Goal: Task Accomplishment & Management: Complete application form

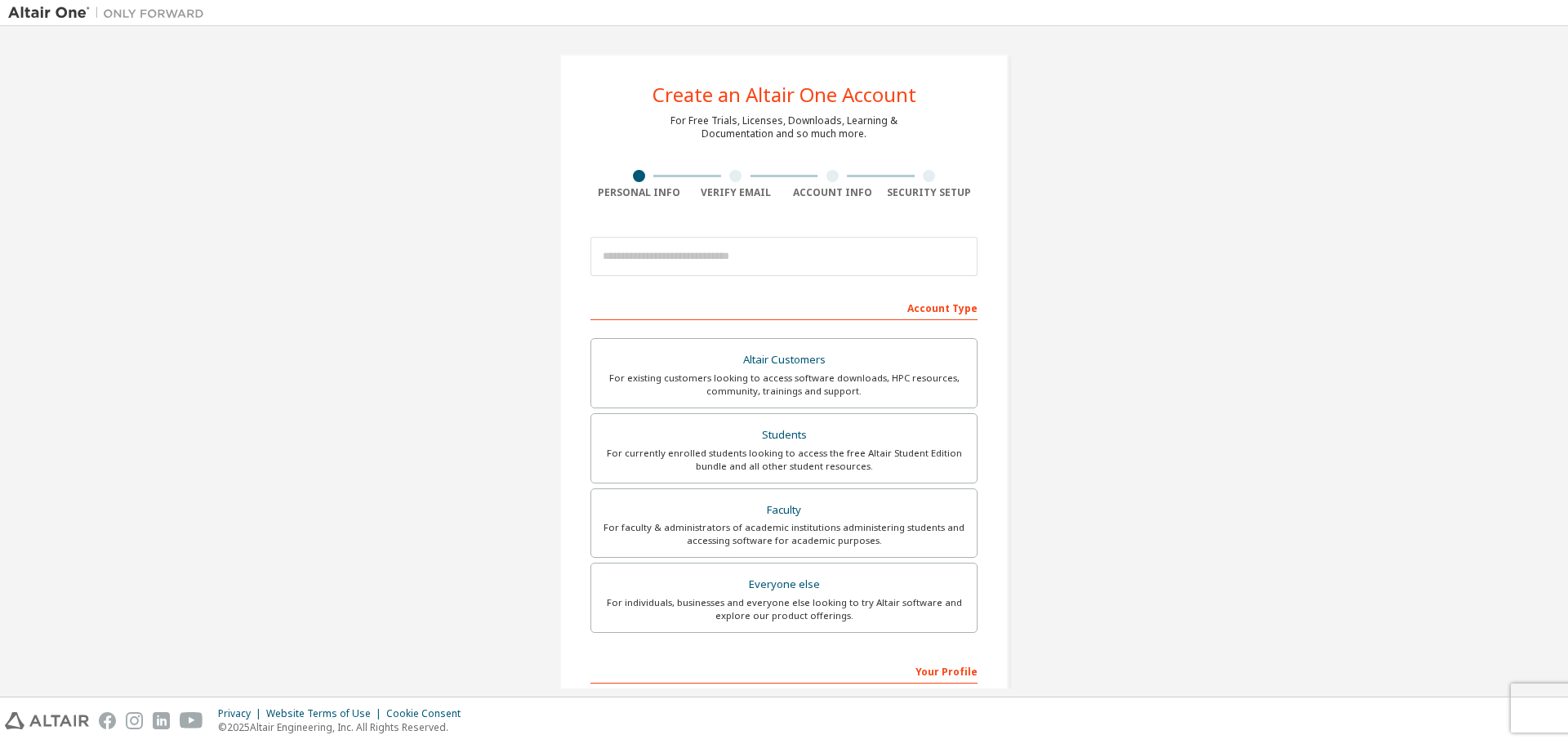
click at [742, 456] on div "For currently enrolled students looking to access the free Altair Student Editi…" at bounding box center [784, 460] width 366 height 26
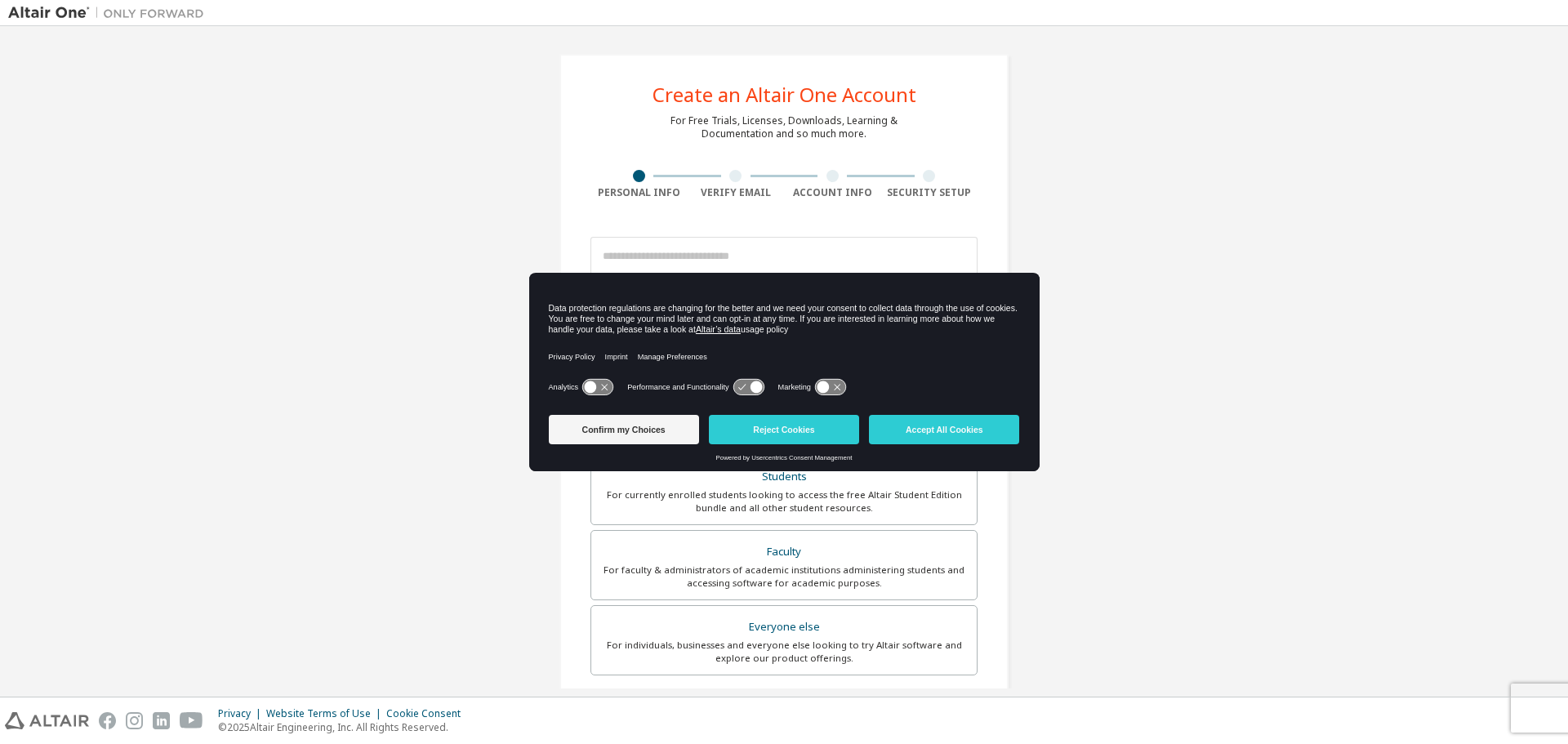
click at [1566, 241] on div "Create an Altair One Account For Free Trials, Licenses, Downloads, Learning & D…" at bounding box center [784, 361] width 1568 height 670
click at [827, 419] on button "Reject Cookies" at bounding box center [784, 429] width 150 height 30
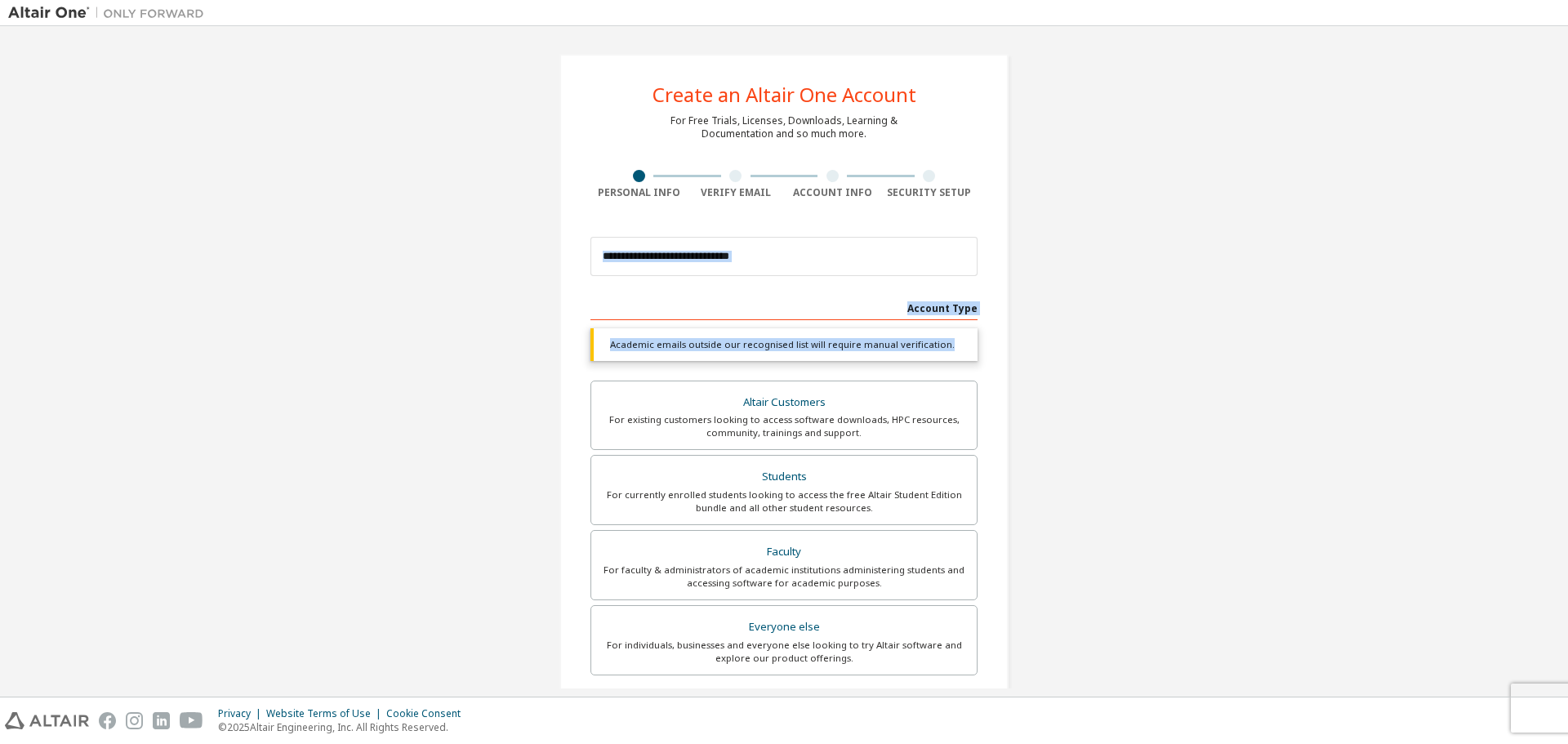
drag, startPoint x: 1567, startPoint y: 218, endPoint x: 1559, endPoint y: 340, distance: 122.3
click at [1559, 340] on div "Create an Altair One Account For Free Trials, Licenses, Downloads, Learning & D…" at bounding box center [784, 361] width 1568 height 670
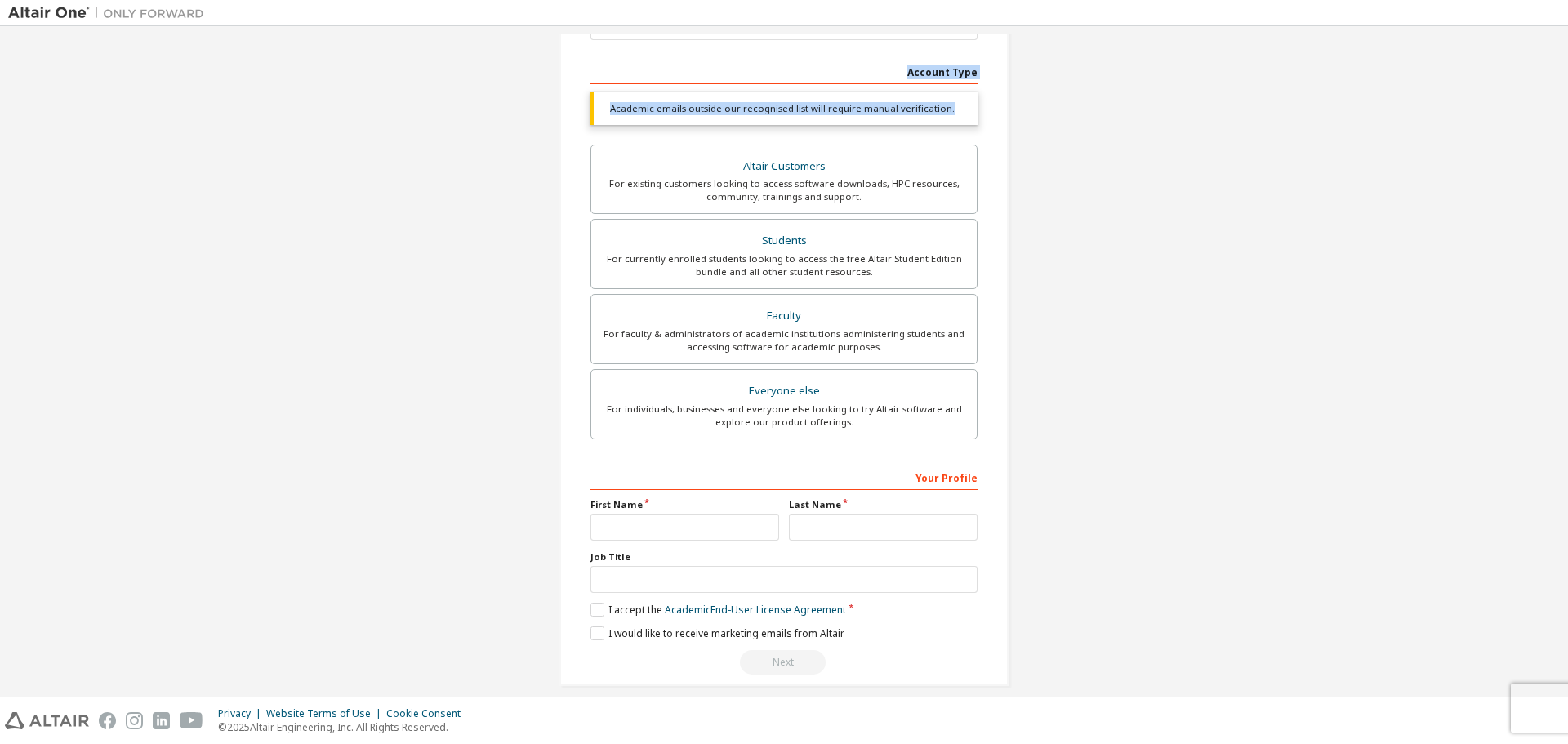
scroll to position [253, 0]
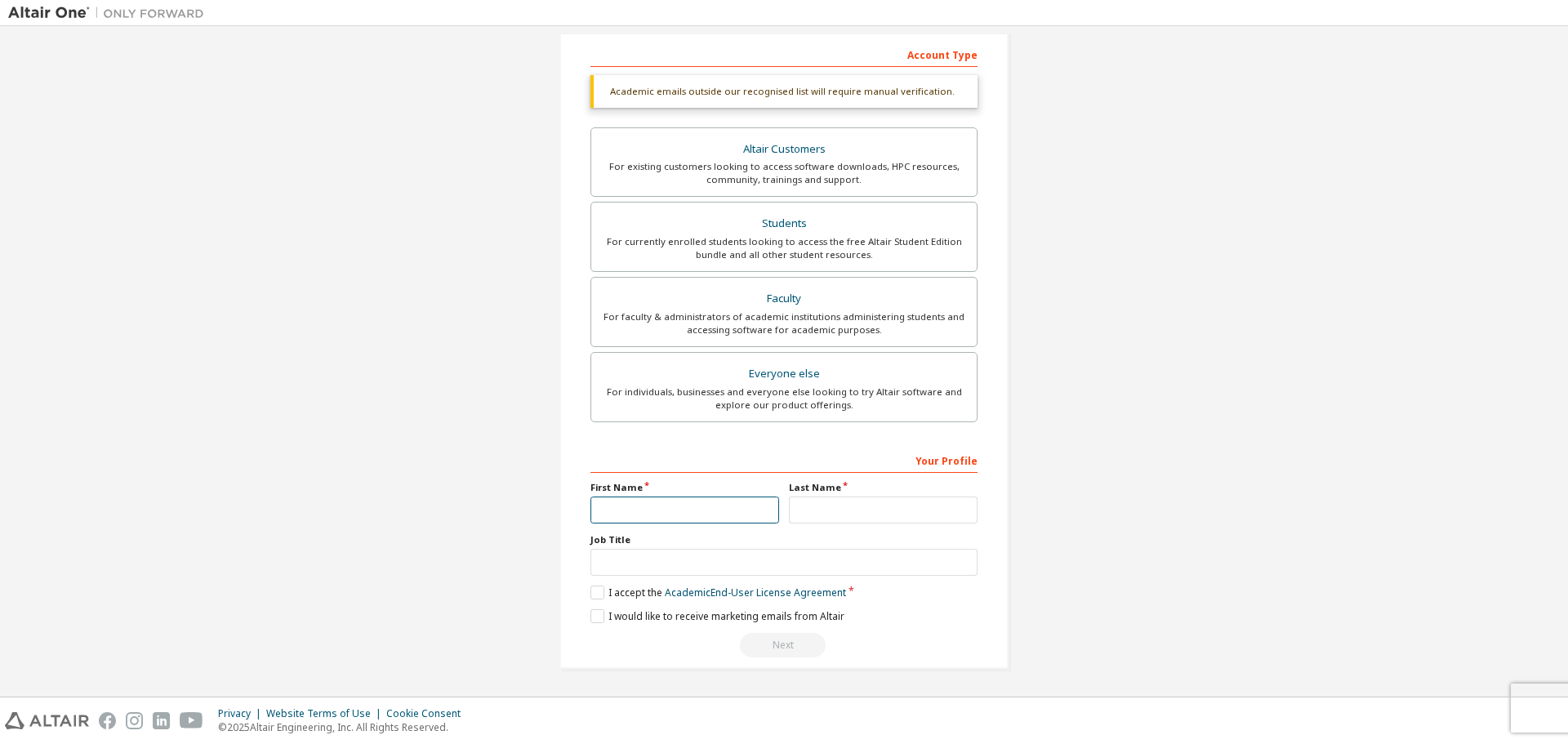
click at [750, 515] on input "text" at bounding box center [684, 510] width 189 height 27
click at [677, 504] on input "text" at bounding box center [684, 510] width 189 height 27
type input "*******"
click at [832, 506] on input "text" at bounding box center [883, 510] width 189 height 27
type input "******"
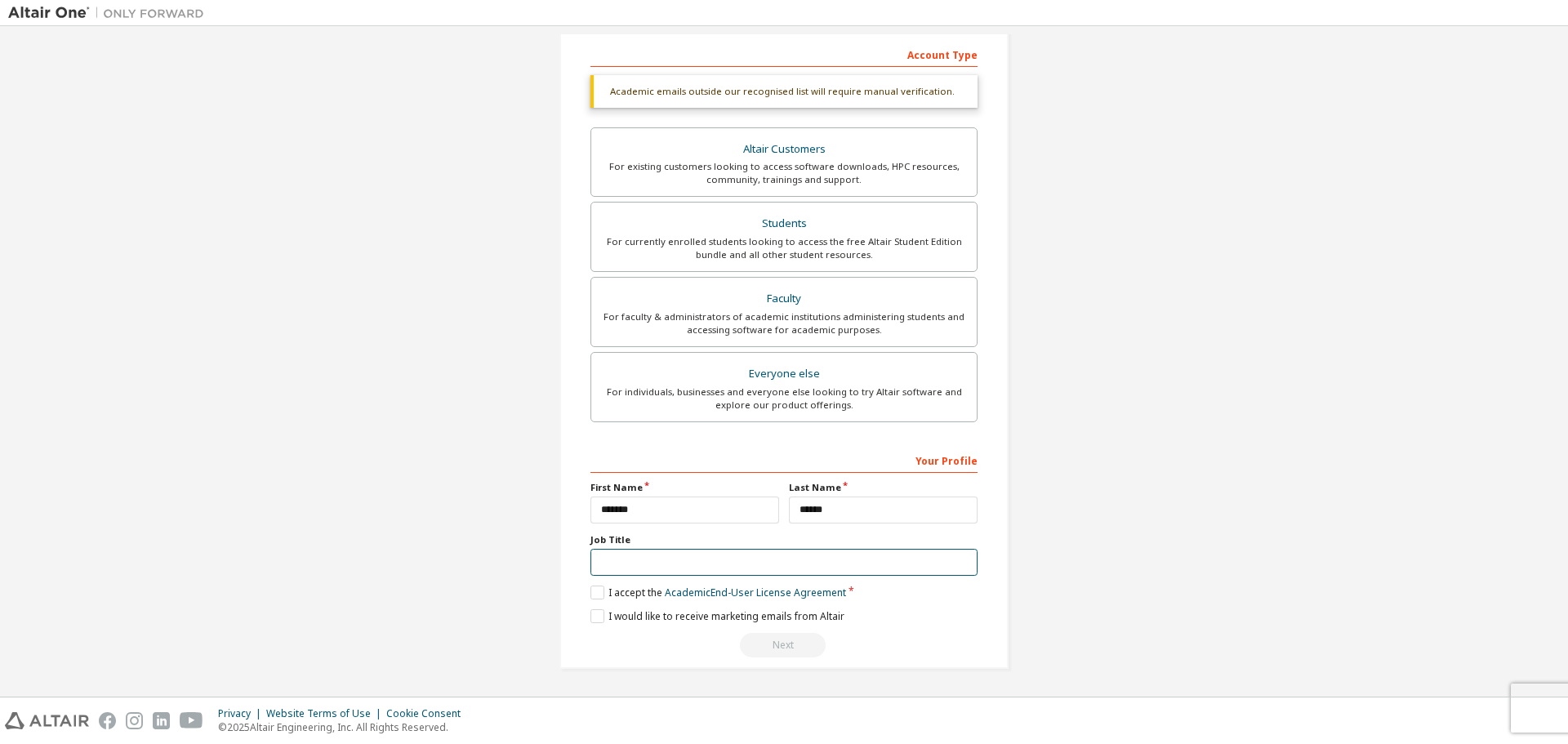
click at [759, 561] on input "text" at bounding box center [784, 562] width 387 height 27
type input "*******"
click at [602, 593] on label "I accept the Academic End-User License Agreement" at bounding box center [718, 593] width 256 height 14
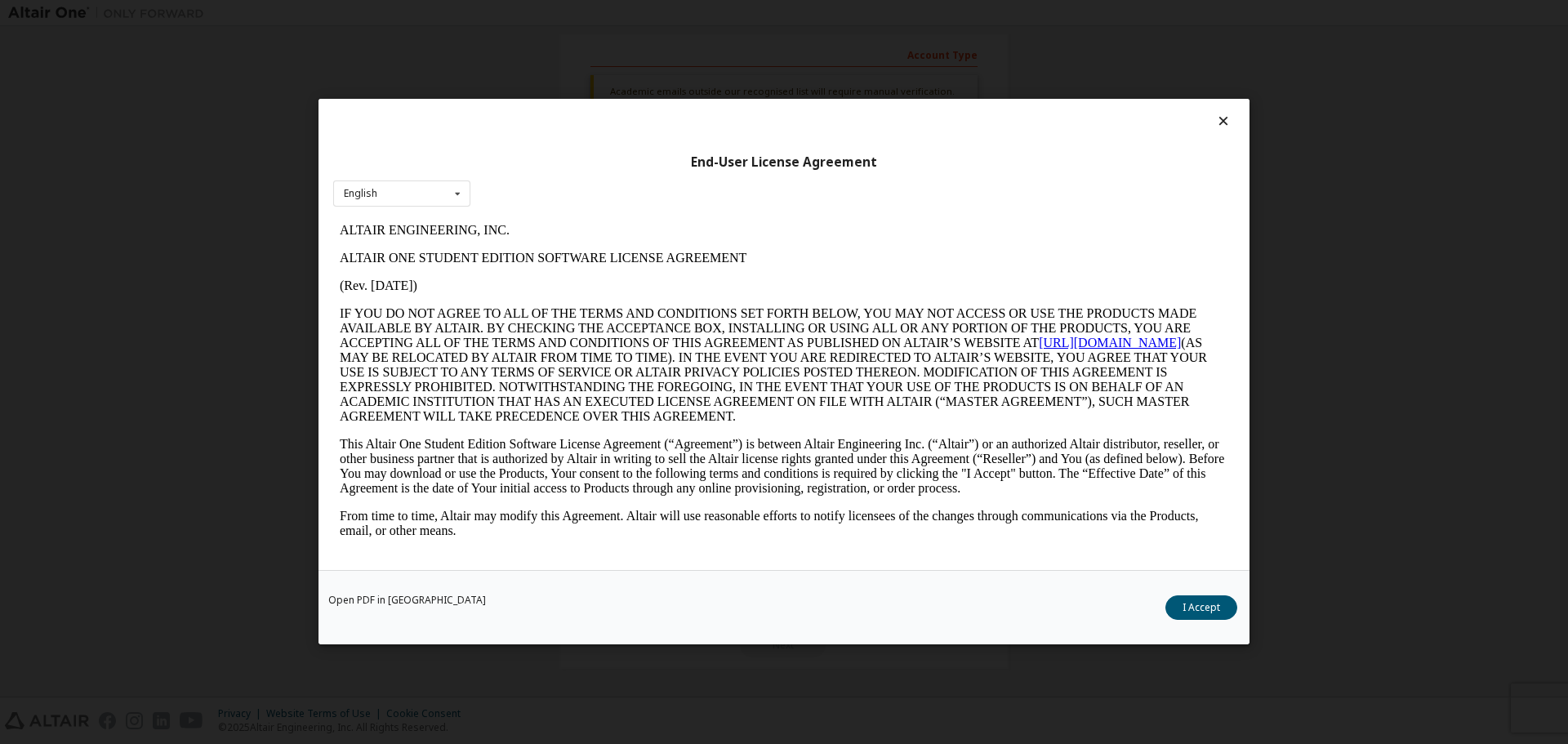
scroll to position [2464, 0]
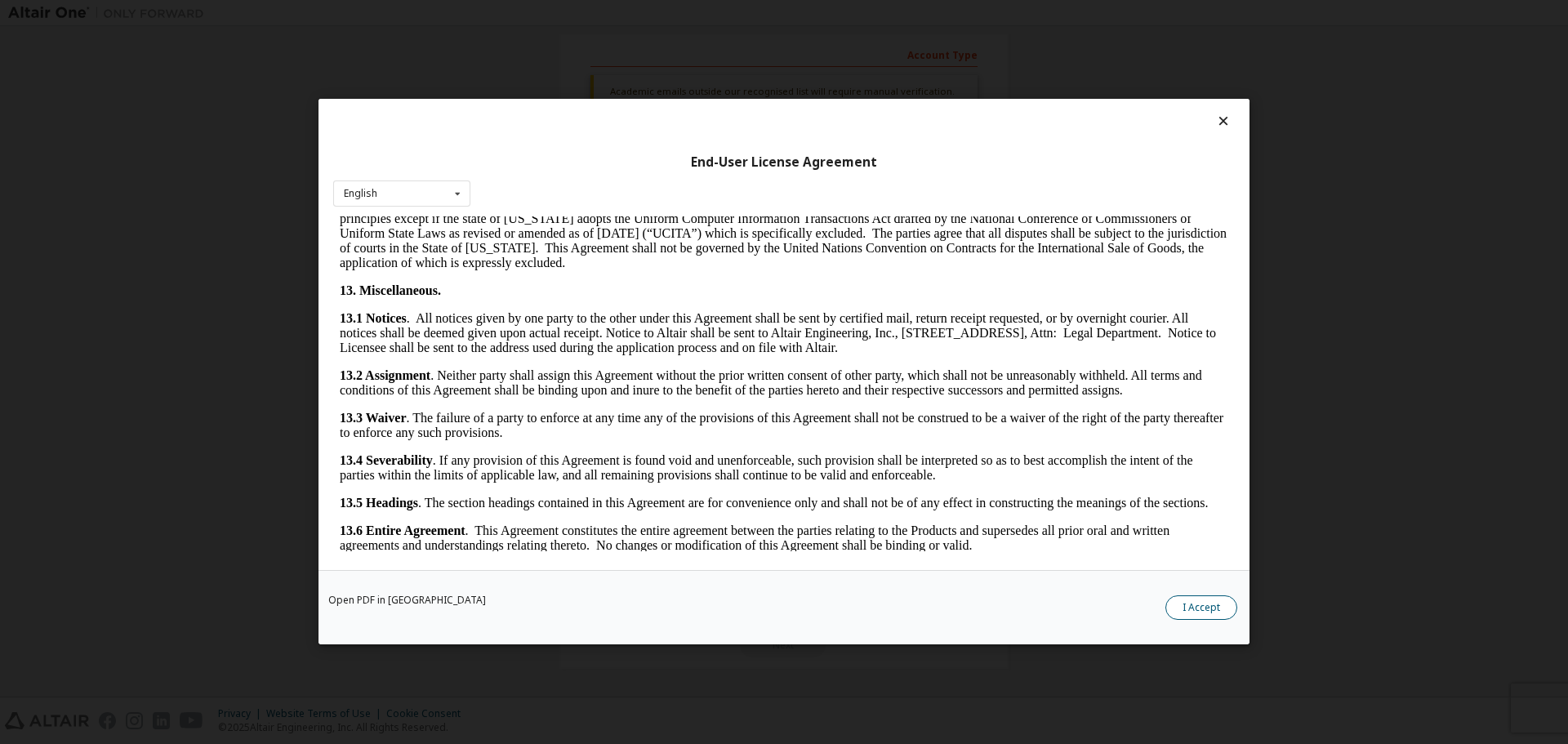
click at [1198, 599] on button "I Accept" at bounding box center [1200, 609] width 72 height 25
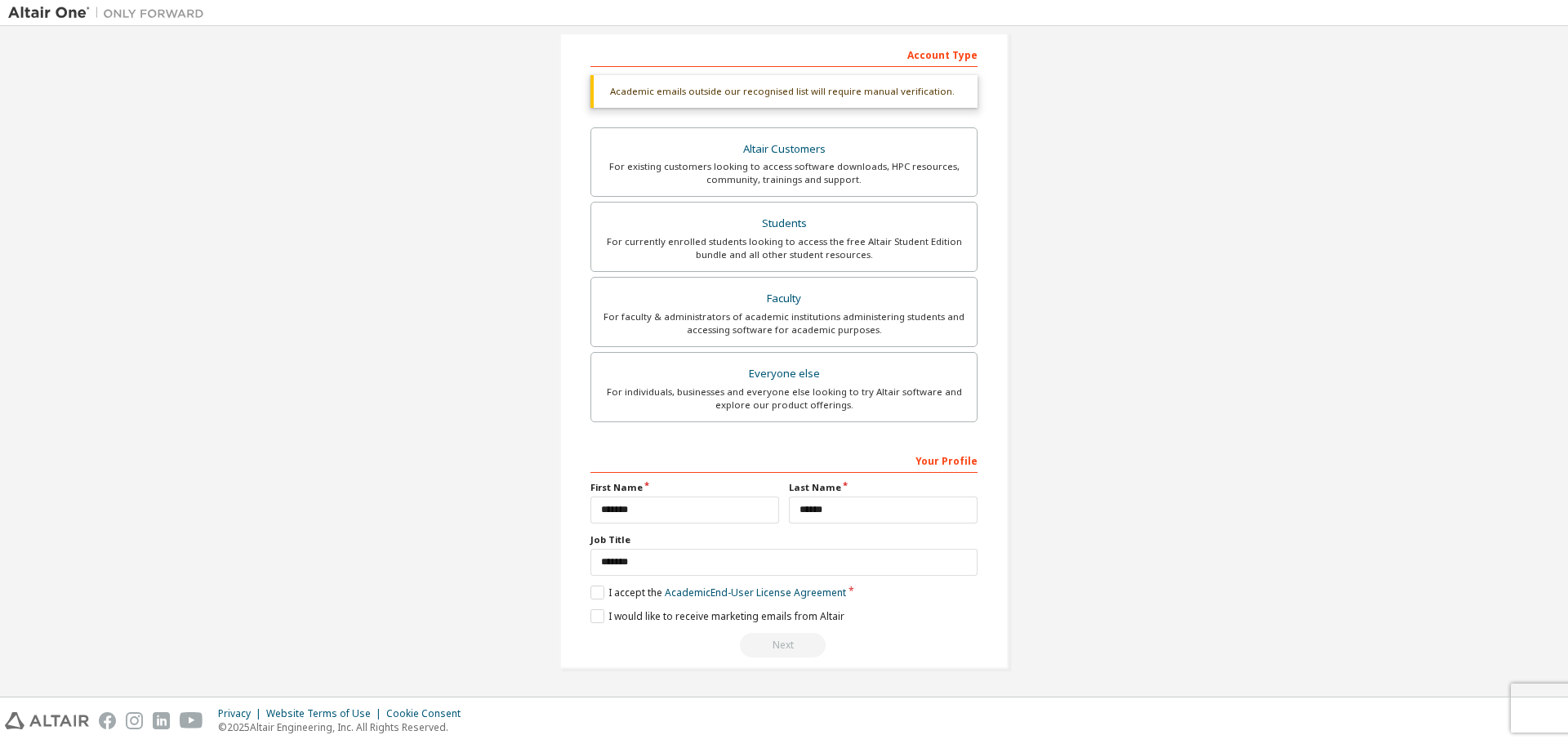
click at [774, 645] on div "Next" at bounding box center [784, 645] width 387 height 25
click at [616, 620] on label "I would like to receive marketing emails from Altair" at bounding box center [717, 616] width 254 height 14
drag, startPoint x: 1567, startPoint y: 472, endPoint x: 1560, endPoint y: 354, distance: 118.2
click at [1560, 354] on div "Create an Altair One Account For Free Trials, Licenses, Downloads, Learning & D…" at bounding box center [784, 361] width 1568 height 670
click at [823, 229] on div "Students" at bounding box center [784, 224] width 366 height 23
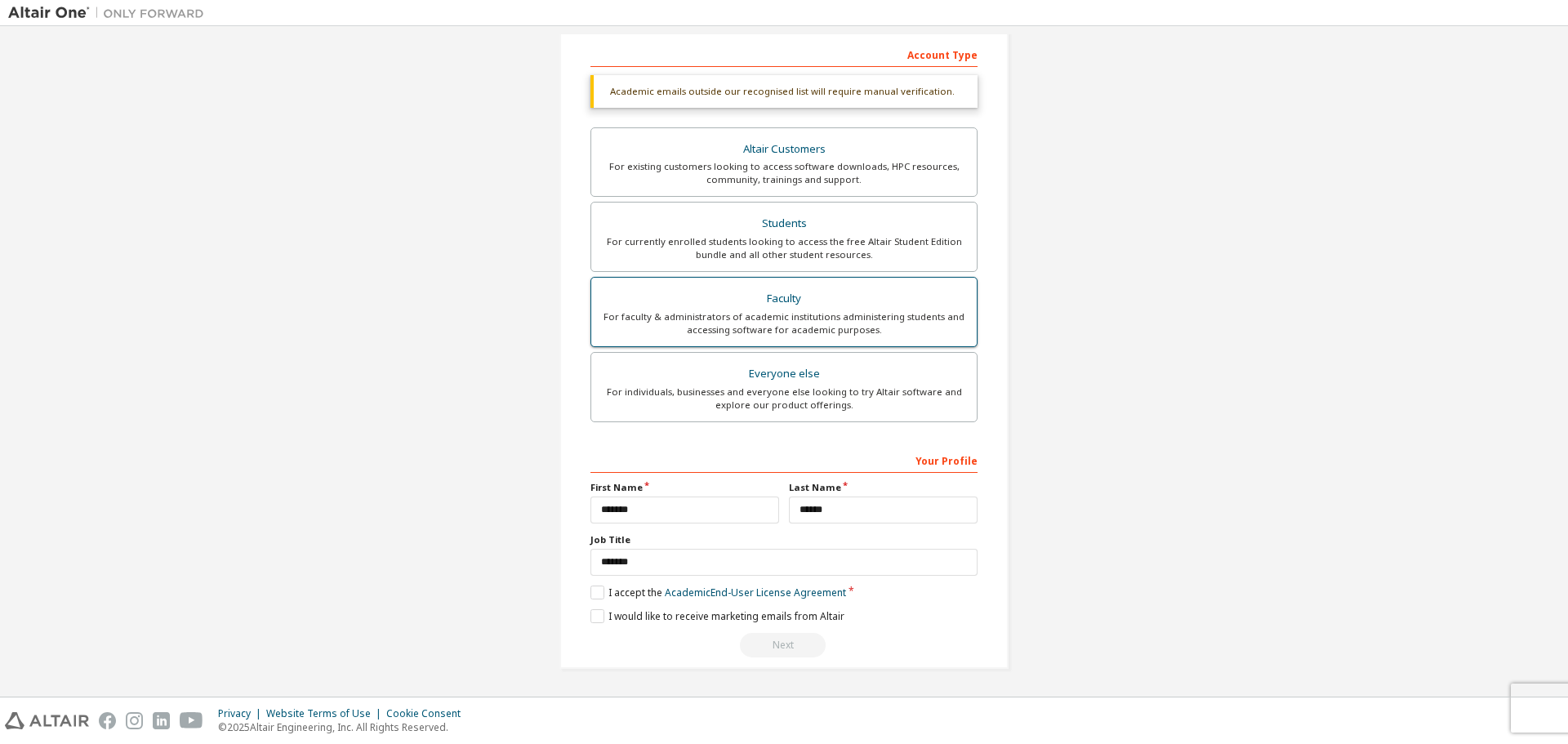
click at [814, 342] on label "Faculty For faculty & administrators of academic institutions administering stu…" at bounding box center [784, 311] width 387 height 70
click at [770, 638] on div "Next" at bounding box center [784, 645] width 387 height 25
drag, startPoint x: 1567, startPoint y: 309, endPoint x: 1115, endPoint y: 304, distance: 452.0
click at [1115, 304] on div "Create an Altair One Account For Free Trials, Licenses, Downloads, Learning & D…" at bounding box center [784, 361] width 1568 height 670
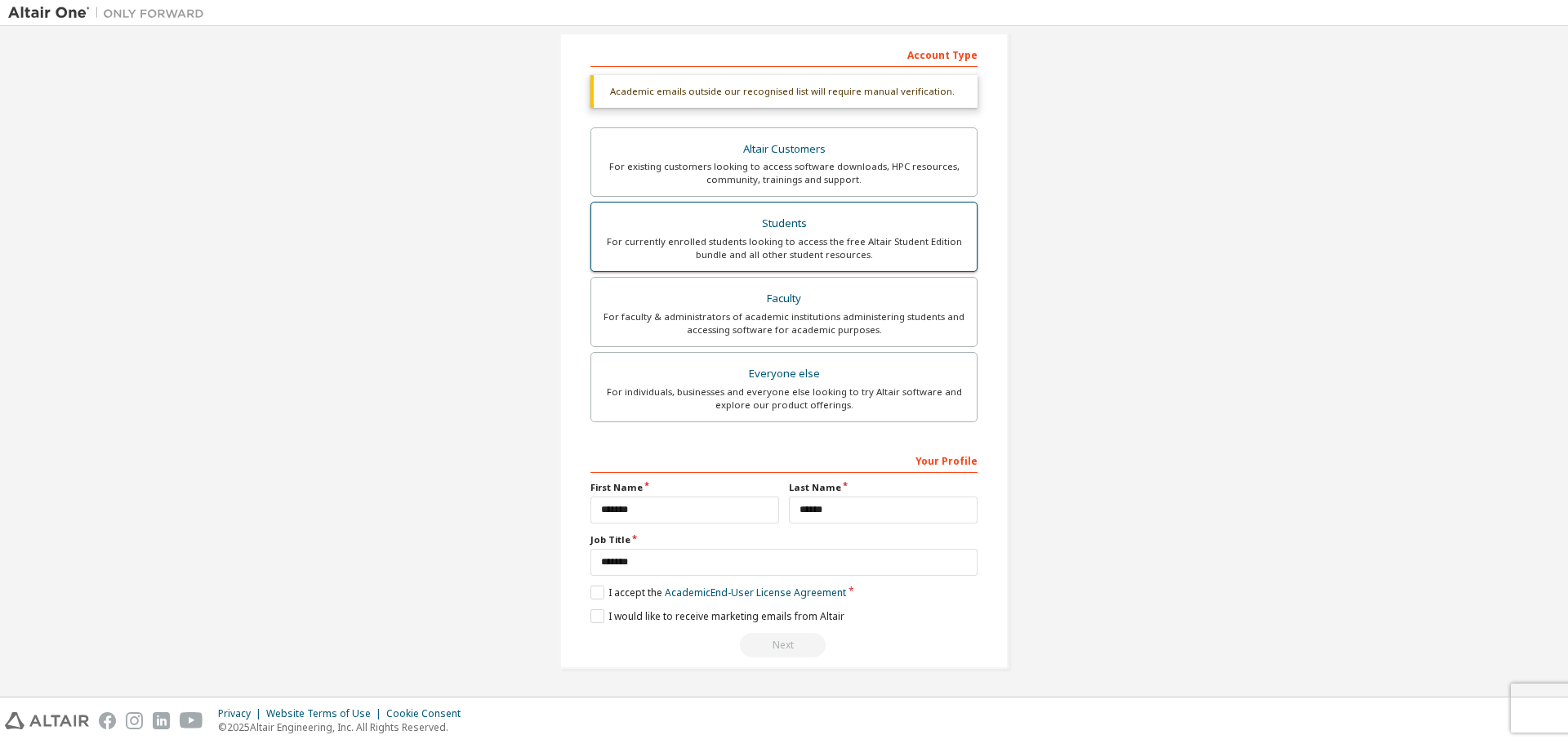
click at [802, 204] on label "Students For currently enrolled students looking to access the free Altair Stud…" at bounding box center [784, 237] width 387 height 70
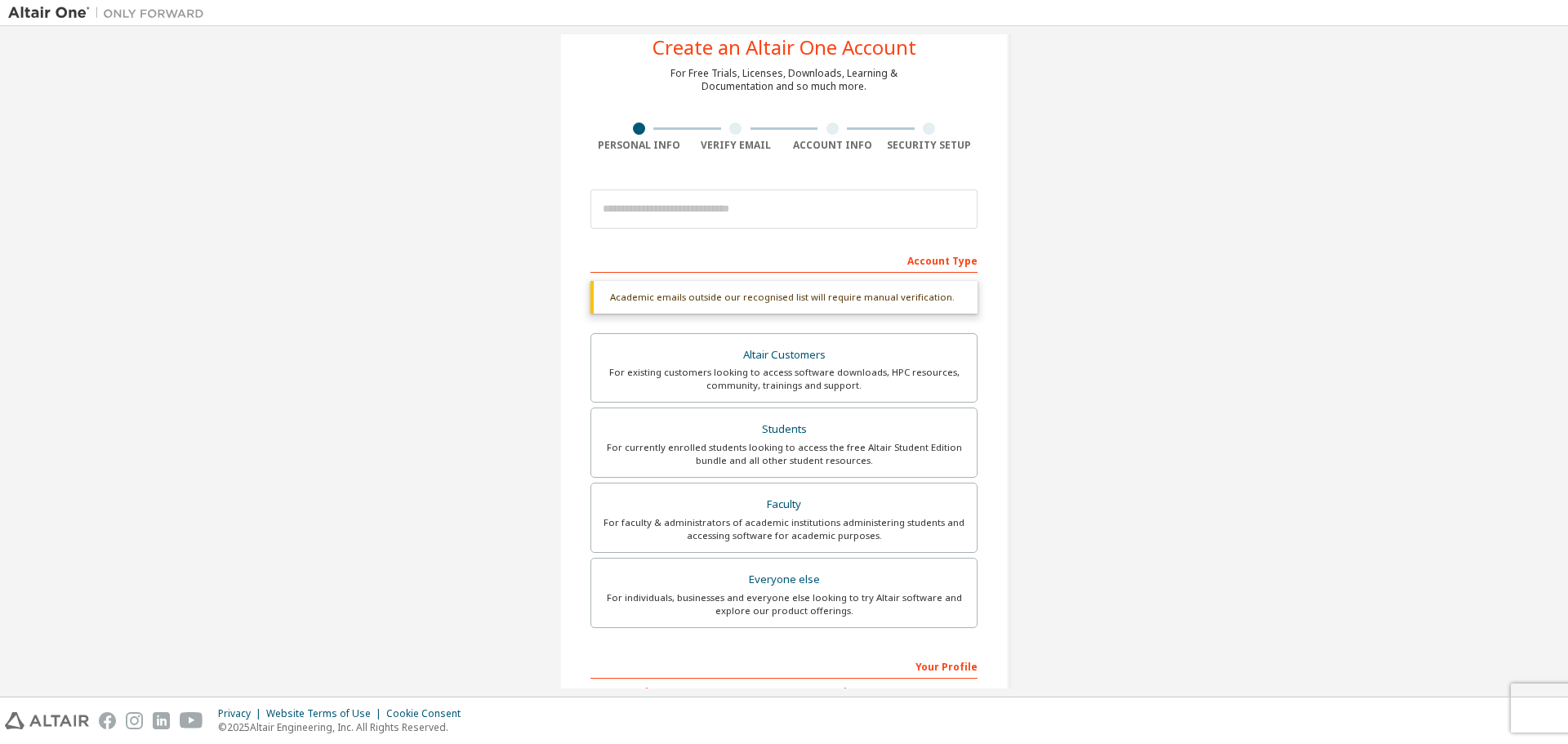
scroll to position [0, 0]
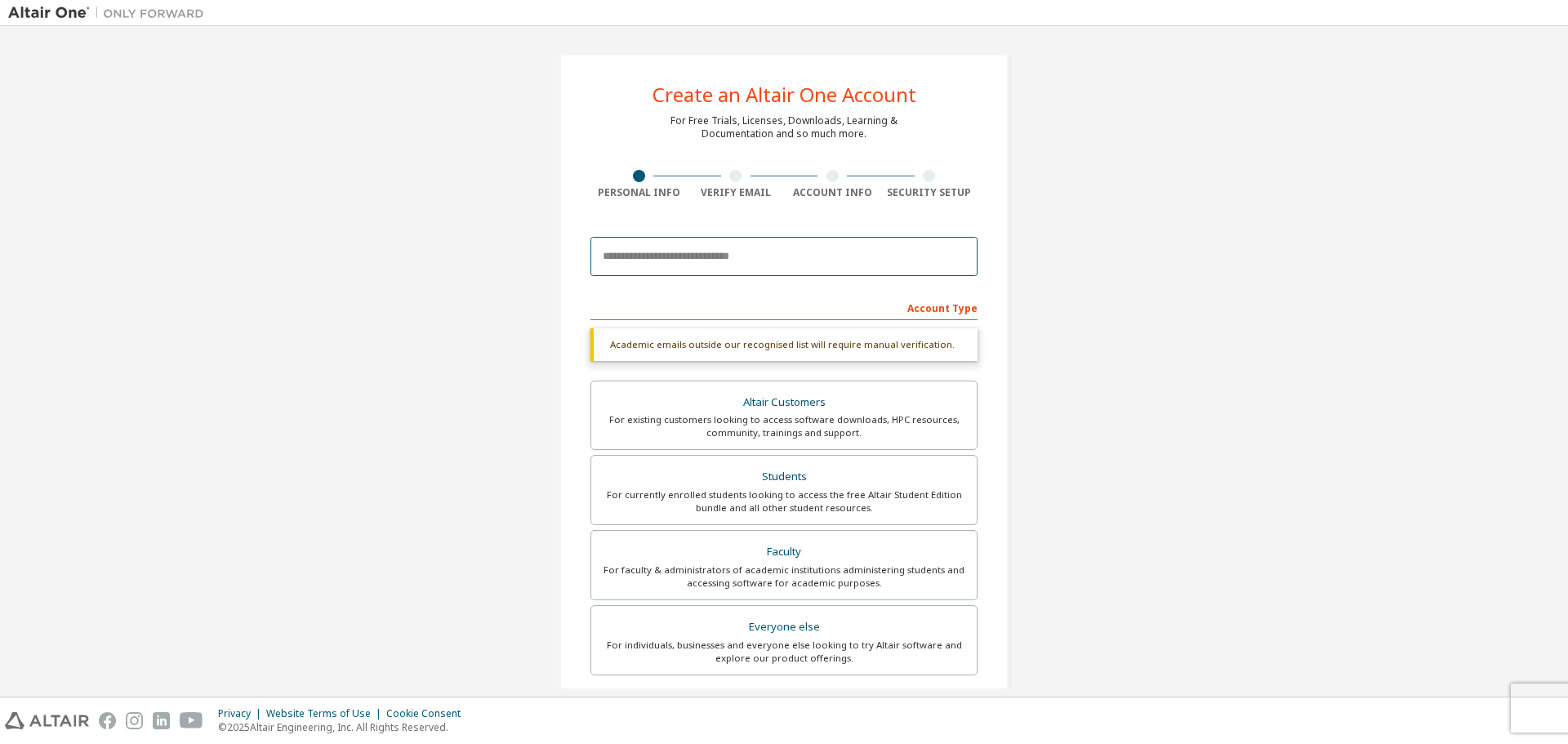
click at [759, 245] on input "email" at bounding box center [784, 256] width 387 height 39
paste input "**********"
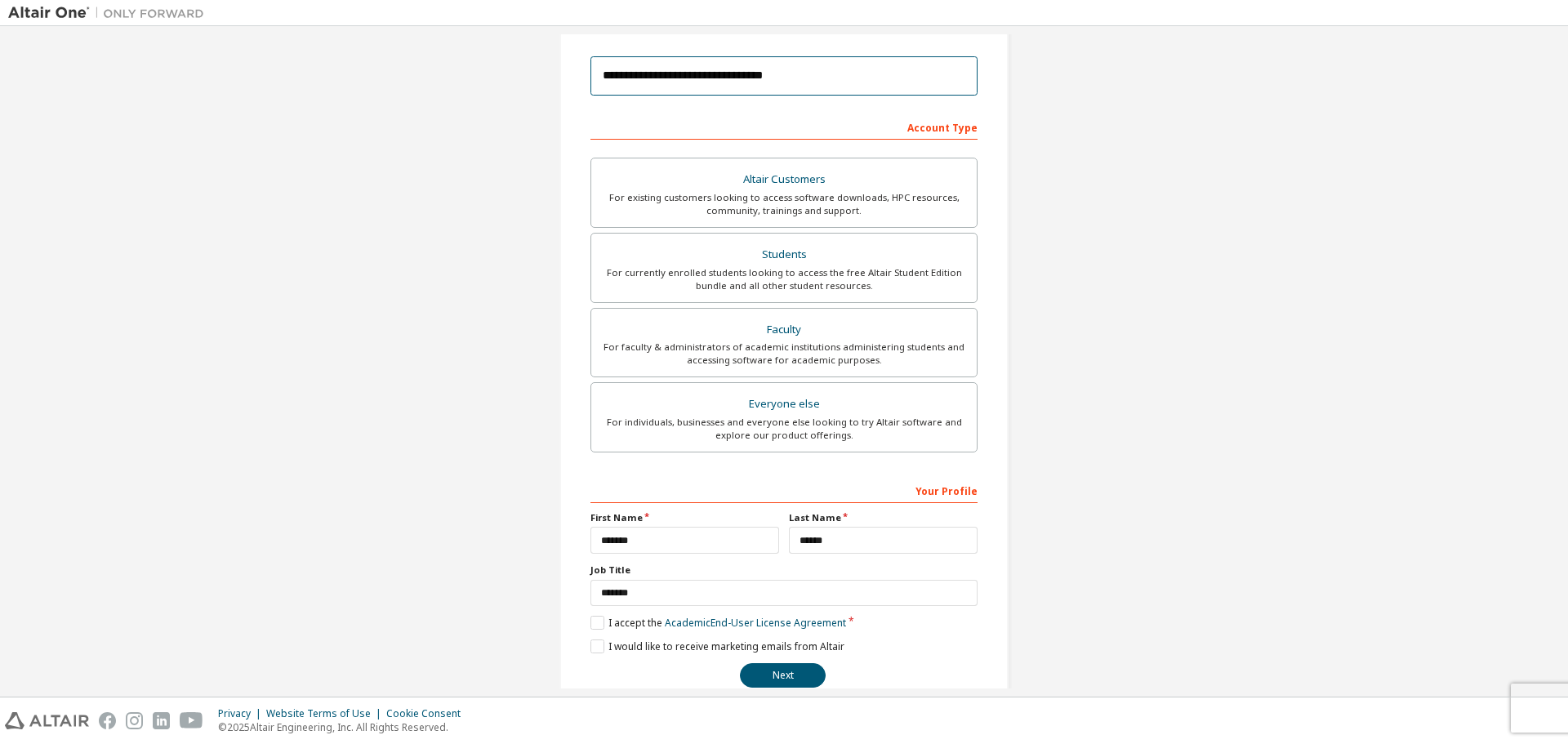
scroll to position [211, 0]
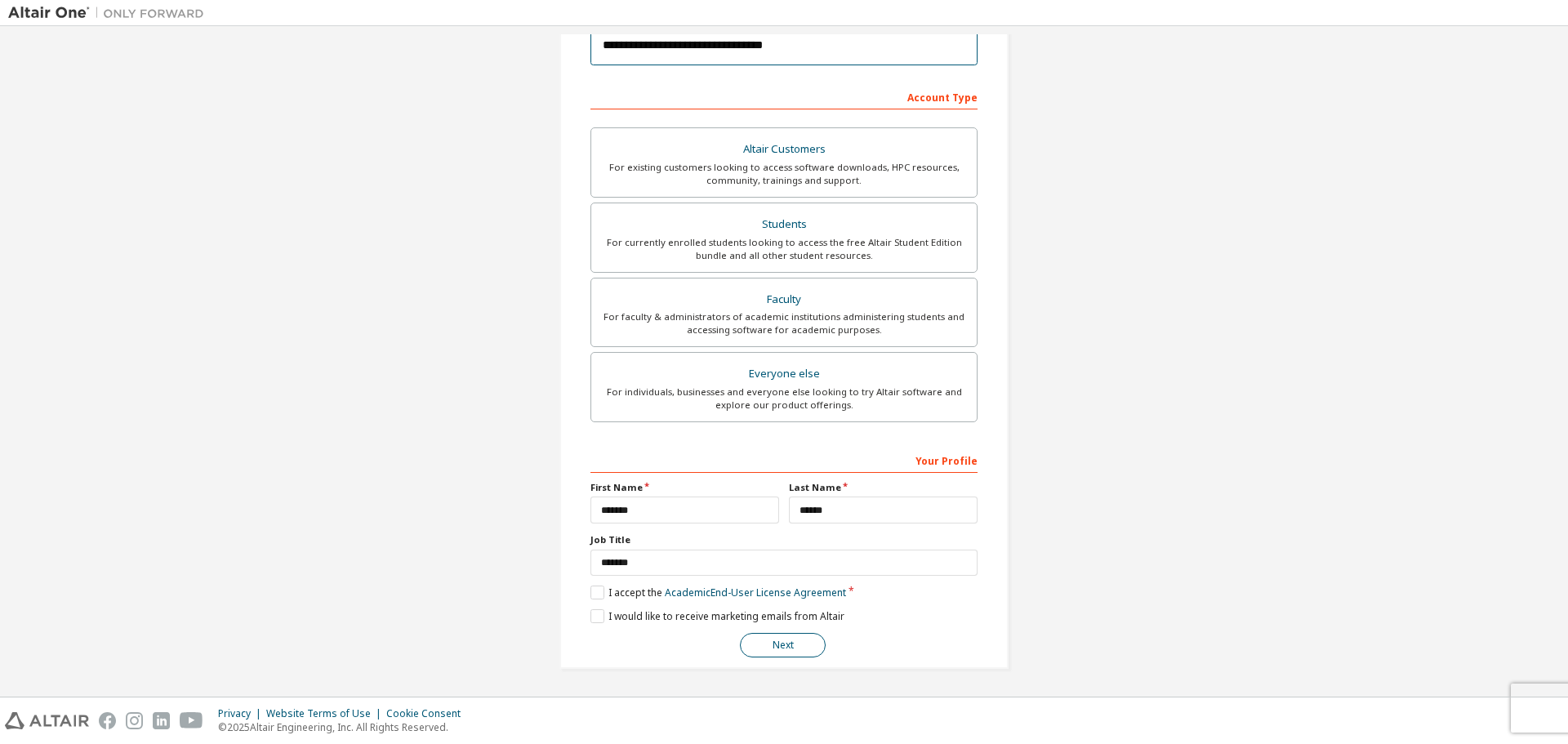
type input "**********"
click at [758, 647] on button "Next" at bounding box center [783, 645] width 86 height 25
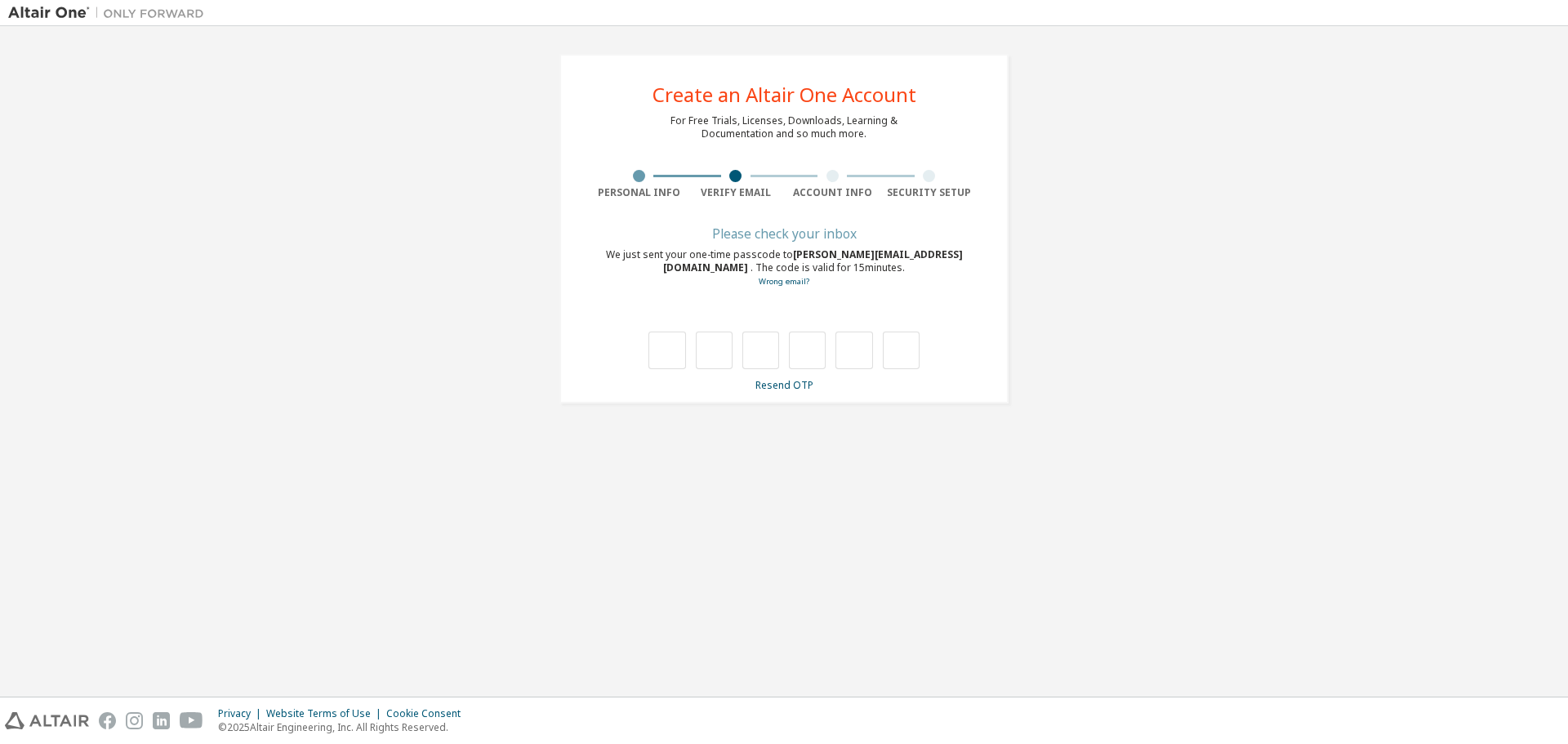
scroll to position [0, 0]
type input "*"
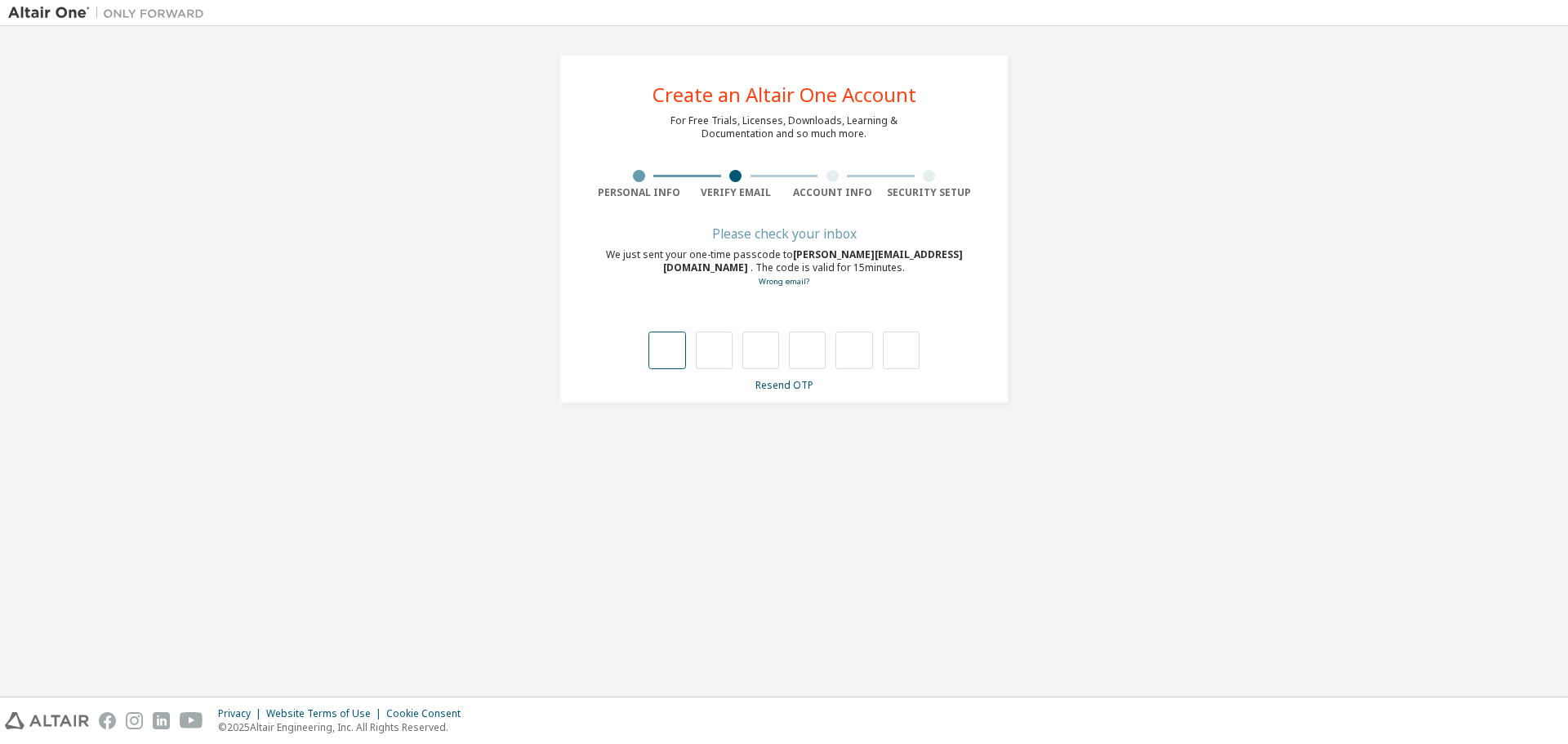
type input "*"
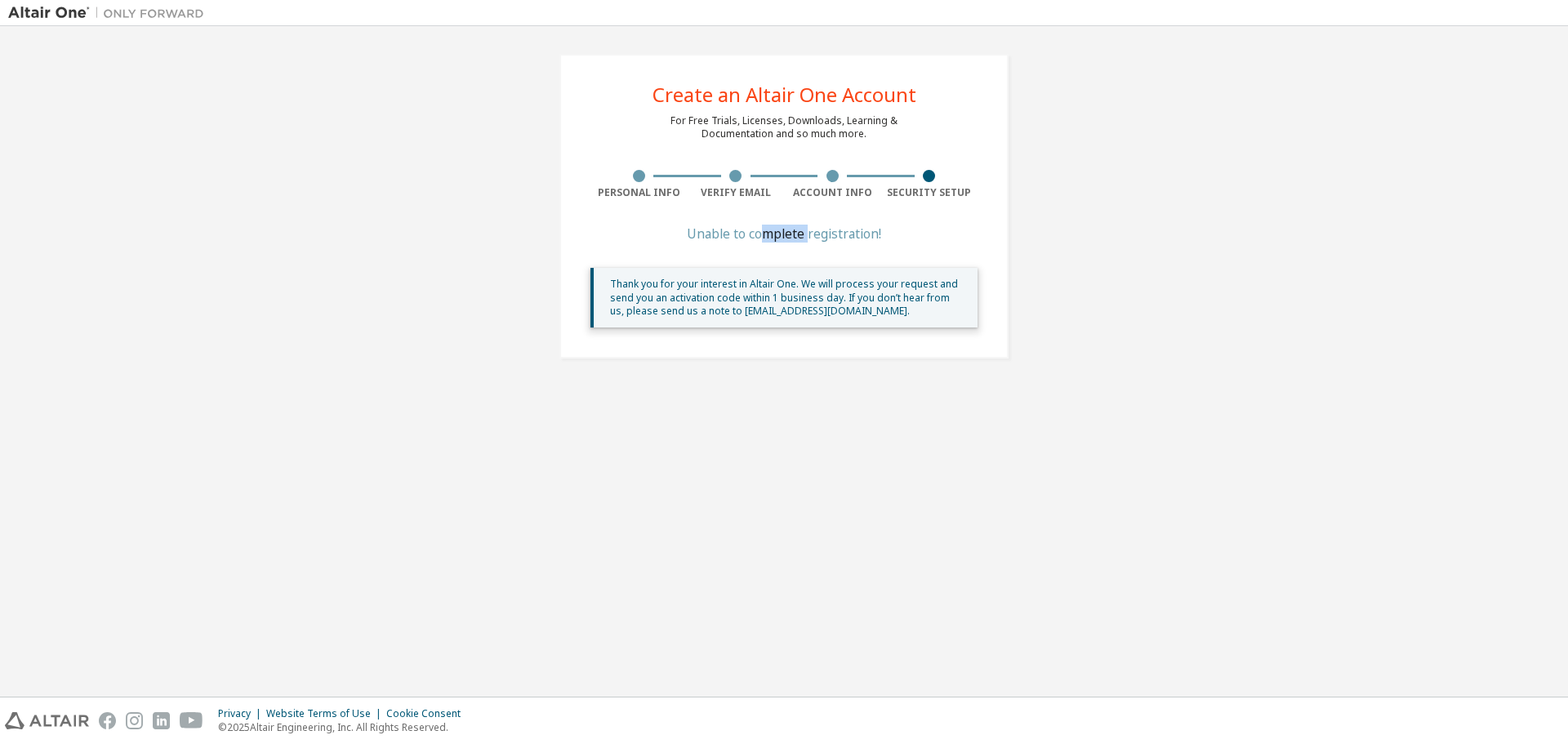
drag, startPoint x: 760, startPoint y: 241, endPoint x: 807, endPoint y: 241, distance: 47.0
click at [807, 238] on div "Unable to complete registration!" at bounding box center [784, 234] width 387 height 10
click at [998, 350] on div "Create an Altair One Account For Free Trials, Licenses, Downloads, Learning & D…" at bounding box center [783, 206] width 449 height 304
